Goal: Information Seeking & Learning: Learn about a topic

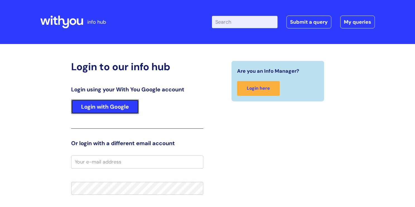
click at [105, 103] on link "Login with Google" at bounding box center [105, 106] width 68 height 14
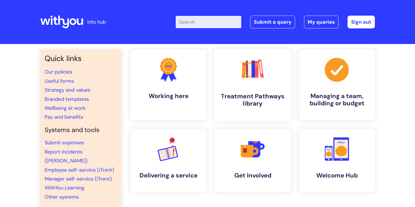
click at [250, 95] on h4 "Treatment Pathways library" at bounding box center [252, 99] width 68 height 15
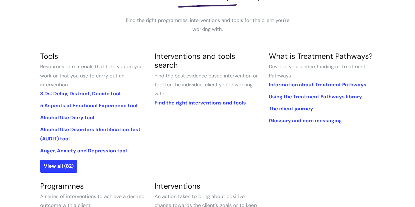
scroll to position [97, 0]
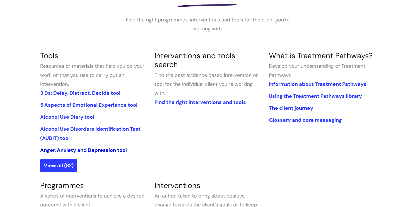
click at [99, 150] on link "Anger, Anxiety and Depression tool" at bounding box center [83, 150] width 87 height 7
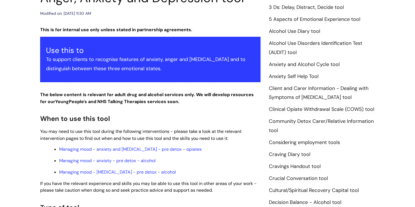
scroll to position [79, 0]
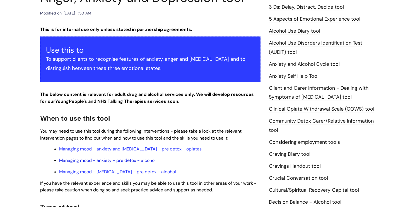
click at [101, 161] on link "Managing mood - anxiety - pre detox - alcohol" at bounding box center [107, 160] width 96 height 6
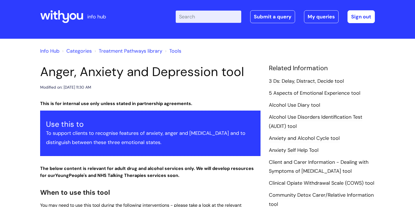
scroll to position [0, 0]
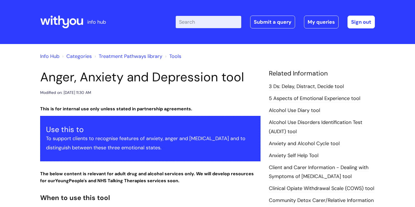
click at [191, 22] on input "Enter your search term here..." at bounding box center [208, 22] width 65 height 12
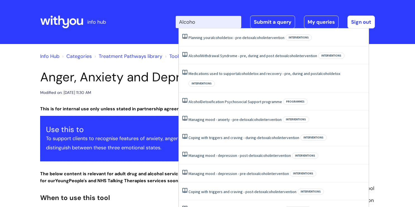
type input "Alcohol"
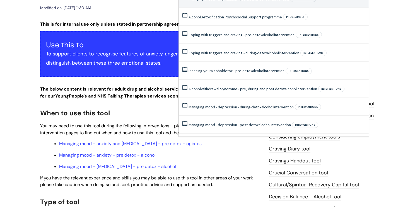
scroll to position [86, 0]
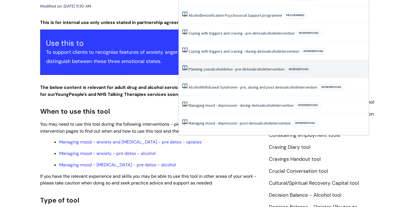
click at [227, 66] on li "Planning your alcohol detox - pre-detox alcohol intervention Interventions" at bounding box center [274, 69] width 190 height 18
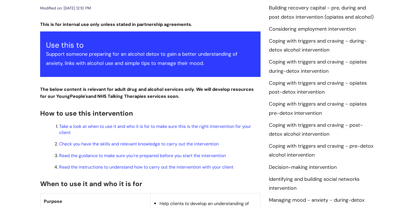
scroll to position [98, 0]
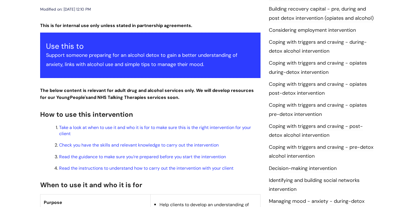
click at [338, 17] on link "Building recovery capital - pre, during and post detox intervention (opiates an…" at bounding box center [321, 14] width 105 height 16
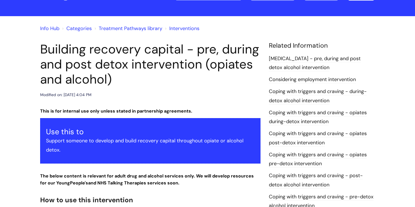
scroll to position [29, 0]
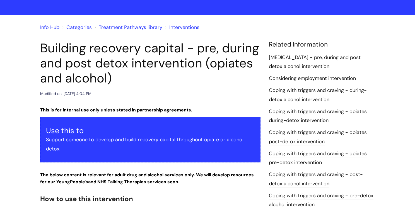
click at [302, 96] on link "Coping with triggers and craving - during-detox alcohol intervention" at bounding box center [318, 95] width 98 height 16
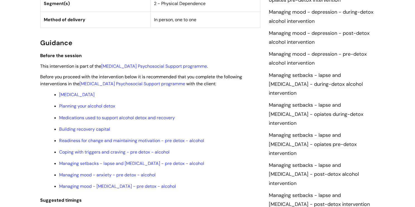
scroll to position [394, 0]
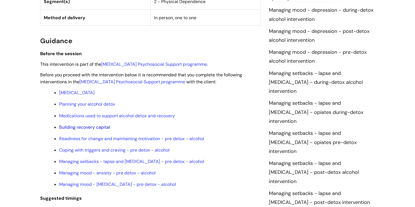
click at [103, 129] on link "Building recovery capital" at bounding box center [84, 127] width 51 height 6
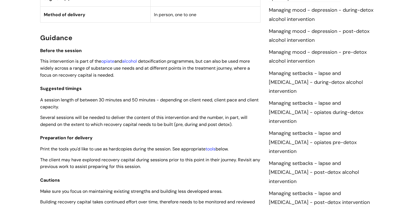
scroll to position [396, 0]
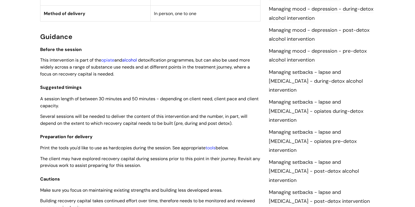
click at [135, 62] on link "alcohol" at bounding box center [129, 60] width 15 height 6
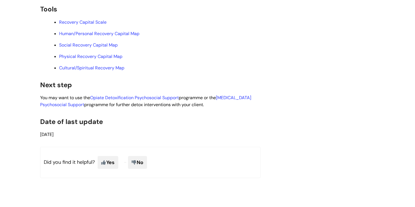
scroll to position [1482, 0]
click at [152, 100] on link "Opiate Detoxification Psychosocial Support" at bounding box center [134, 97] width 89 height 6
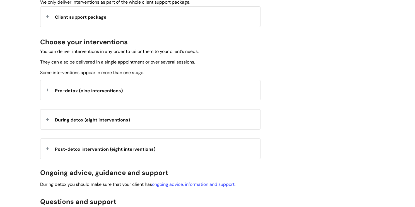
scroll to position [175, 0]
click at [82, 16] on span "Client support package" at bounding box center [81, 17] width 52 height 6
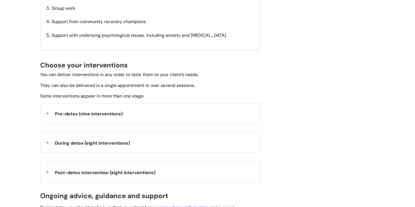
scroll to position [238, 0]
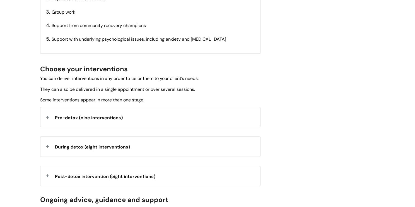
click at [74, 118] on span "Pre-detox (nine interventions)" at bounding box center [89, 118] width 68 height 6
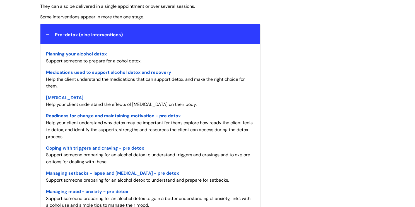
scroll to position [321, 0]
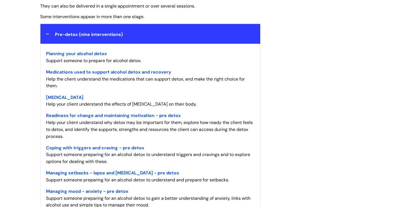
click at [138, 116] on span "Readiness for change and maintaining motivation - pre detox" at bounding box center [113, 116] width 135 height 6
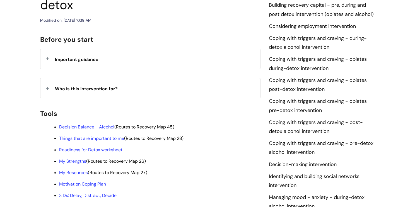
scroll to position [106, 0]
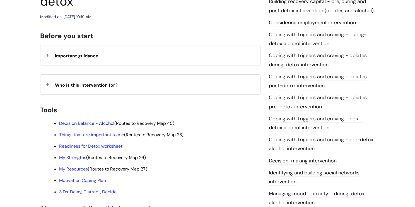
click at [108, 120] on link "Decision Balance - Alcohol" at bounding box center [86, 123] width 55 height 6
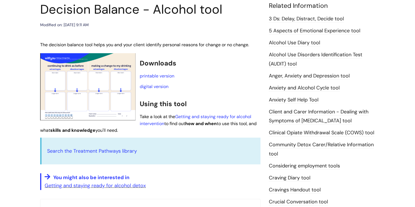
scroll to position [67, 0]
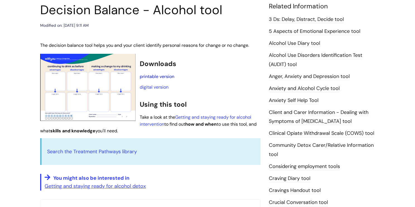
click at [154, 75] on link "printable version" at bounding box center [157, 77] width 35 height 6
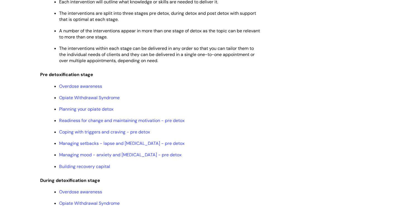
scroll to position [485, 0]
click at [150, 123] on link "Readiness for change and maintaining motivation - pre detox" at bounding box center [121, 120] width 125 height 6
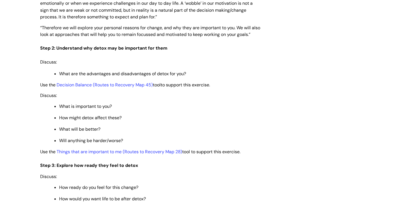
scroll to position [847, 0]
click at [79, 155] on link "Things that are important to me (Routes to Recovery Map 28)" at bounding box center [119, 152] width 125 height 6
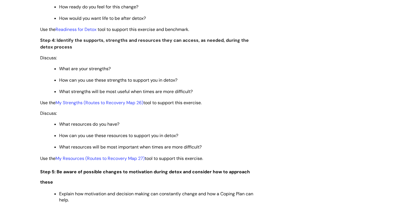
scroll to position [1028, 0]
click at [93, 32] on link "Readiness for Detox" at bounding box center [75, 29] width 41 height 6
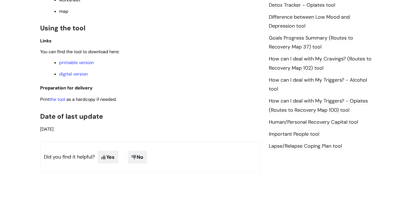
scroll to position [370, 0]
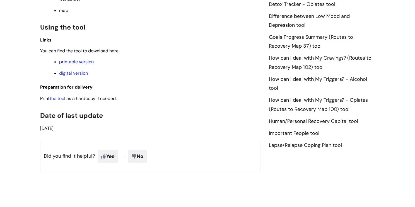
click at [84, 65] on link "printable version" at bounding box center [76, 62] width 35 height 6
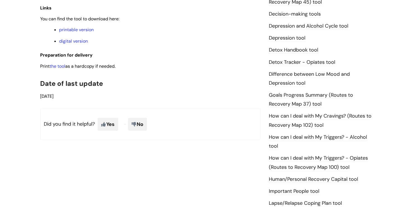
scroll to position [313, 0]
click at [85, 31] on link "printable version" at bounding box center [76, 29] width 35 height 6
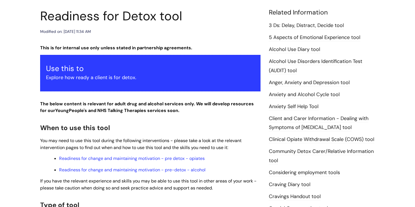
scroll to position [62, 0]
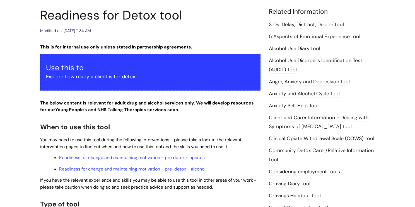
click at [340, 37] on link "5 Aspects of Emotional Experience tool" at bounding box center [314, 36] width 91 height 7
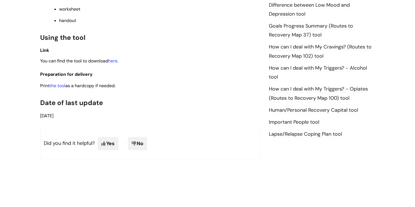
scroll to position [419, 0]
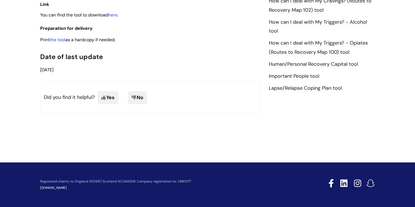
click at [204, 42] on p "Print the tool as a hardcopy if needed." at bounding box center [150, 39] width 220 height 7
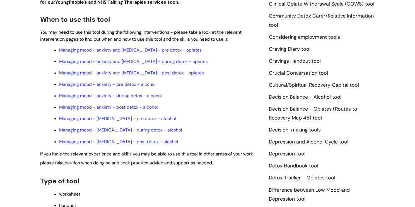
scroll to position [184, 0]
click at [185, 52] on link "Managing mood - anxiety and depression - pre detox - opiates" at bounding box center [130, 51] width 142 height 6
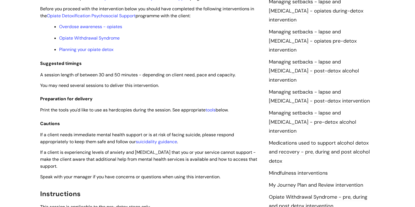
scroll to position [497, 0]
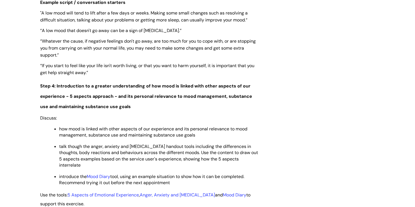
click at [184, 54] on span "“Whatever the cause, if negative feelings don't go away, are too much for you t…" at bounding box center [147, 48] width 215 height 20
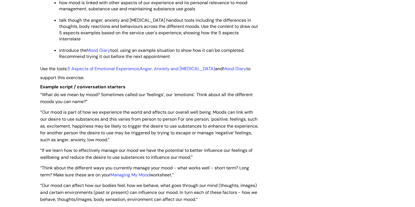
scroll to position [1299, 0]
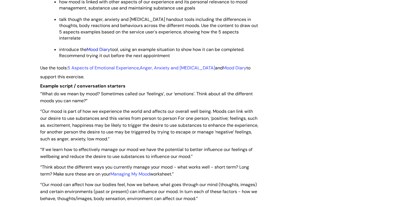
click at [102, 52] on link "Mood Diary" at bounding box center [98, 50] width 23 height 6
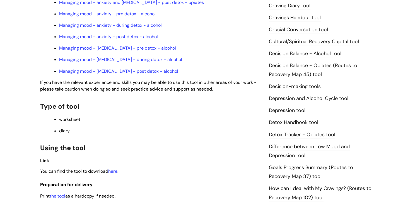
scroll to position [323, 0]
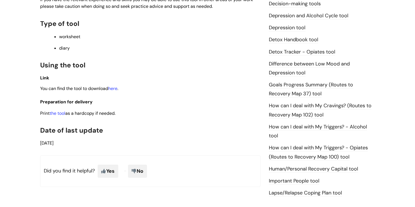
click at [111, 81] on p "Link" at bounding box center [150, 77] width 220 height 7
click at [59, 116] on link "the tool" at bounding box center [58, 113] width 16 height 6
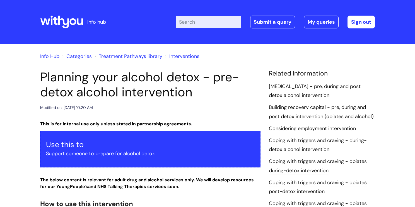
click at [190, 30] on div "Enter your search term here... Search Submit a query My queries Welcome Ailsa W…" at bounding box center [248, 22] width 251 height 33
click at [211, 24] on input "Enter your search term here..." at bounding box center [208, 22] width 65 height 12
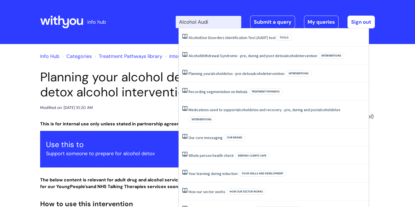
type input "Alcohol Audit"
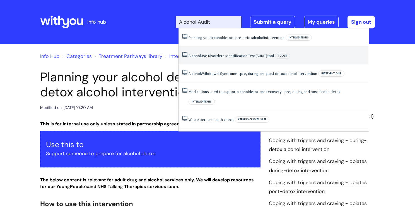
click at [247, 57] on link "Alcohol Use Disorders Identification Test (AUDIT) tool" at bounding box center [230, 55] width 85 height 5
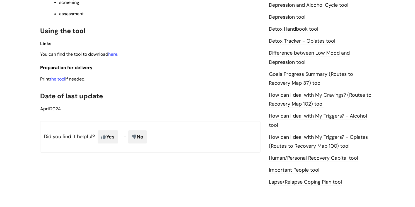
scroll to position [314, 0]
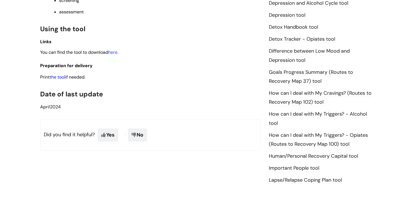
click at [60, 79] on link "the tool" at bounding box center [58, 77] width 16 height 6
